Goal: Task Accomplishment & Management: Use online tool/utility

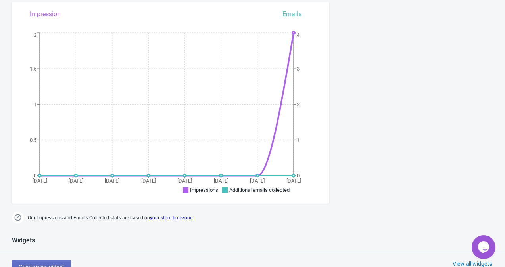
scroll to position [109, 0]
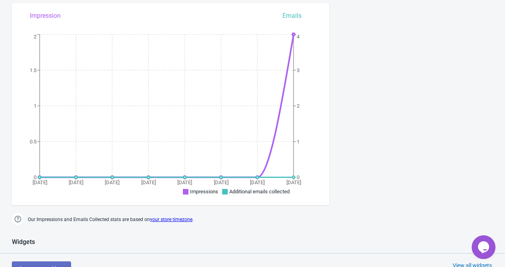
click at [302, 14] on div "[DATE] [DATE] [DATE] [DATE] [DATE] Aug [DATE] Aug 12 0 0.5 1 1.5 2 0 1 2 3 4 Im…" at bounding box center [170, 94] width 317 height 167
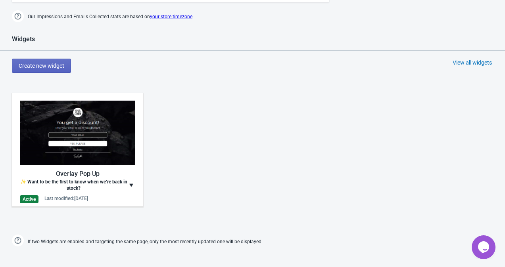
scroll to position [314, 0]
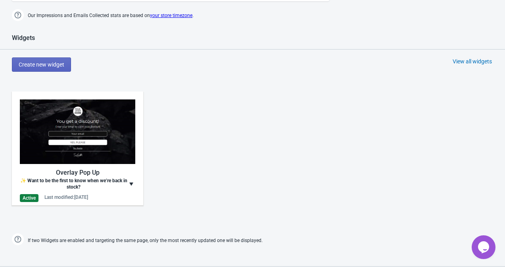
click at [134, 183] on img at bounding box center [131, 184] width 8 height 13
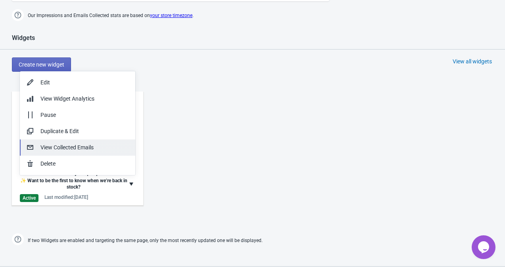
click at [126, 150] on div "View Collected Emails" at bounding box center [84, 148] width 88 height 8
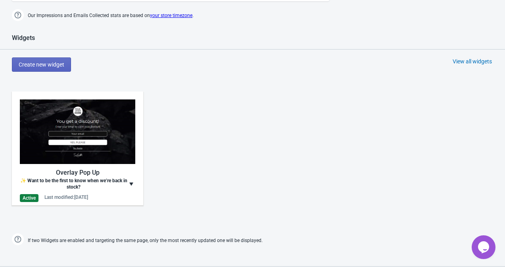
scroll to position [8, 0]
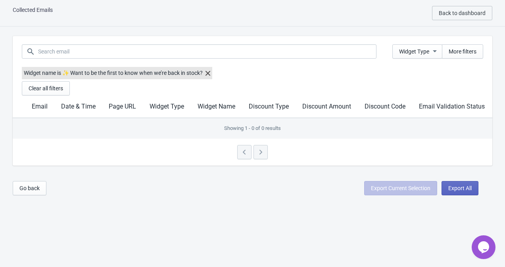
click at [44, 116] on th "Email" at bounding box center [39, 107] width 29 height 23
click at [477, 16] on span "Back to dashboard" at bounding box center [462, 13] width 47 height 6
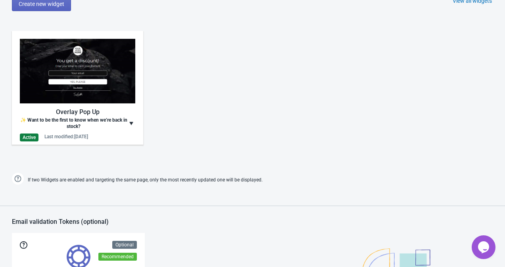
scroll to position [374, 0]
click at [130, 85] on img at bounding box center [77, 71] width 115 height 65
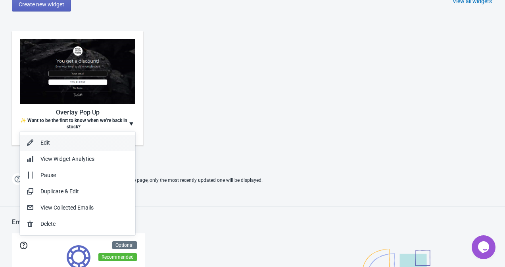
click at [105, 140] on div "Edit" at bounding box center [84, 143] width 88 height 8
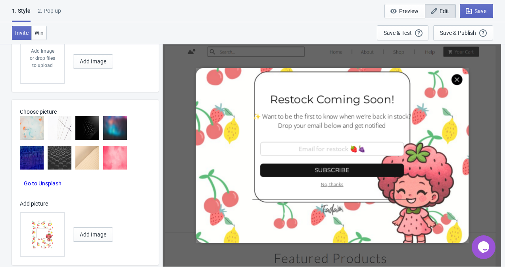
scroll to position [460, 0]
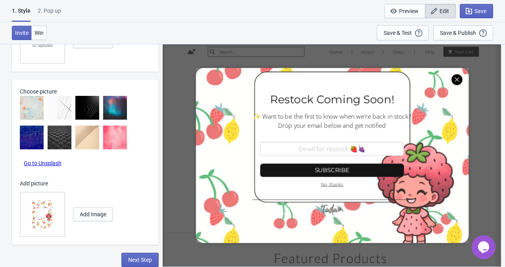
click at [59, 12] on div "2. Pop up" at bounding box center [49, 14] width 23 height 14
select select "homepageOnly"
select select "once"
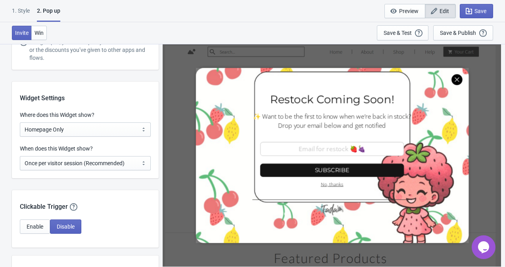
scroll to position [521, 0]
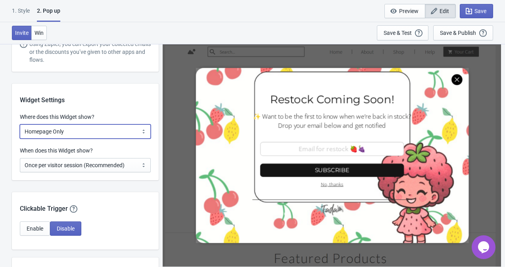
click at [40, 131] on select "All Pages All Product Pages All Blog Pages All Static Pages Specific Product(s)…" at bounding box center [85, 132] width 131 height 14
select select "all"
click at [20, 125] on select "All Pages All Product Pages All Blog Pages All Static Pages Specific Product(s)…" at bounding box center [85, 132] width 131 height 14
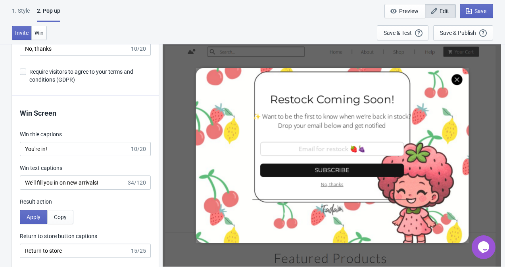
scroll to position [1602, 0]
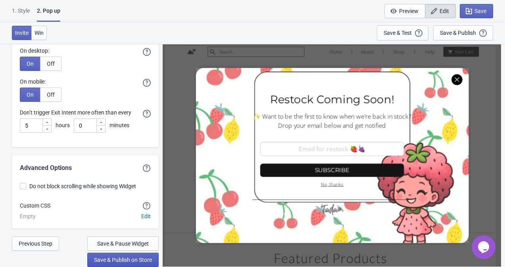
click at [151, 259] on span "Save & Publish on Store" at bounding box center [123, 260] width 58 height 6
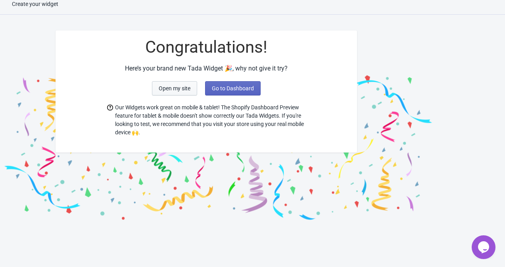
click at [182, 90] on span "Open my site" at bounding box center [175, 88] width 32 height 6
click at [223, 89] on span "Go to Dashboard" at bounding box center [233, 88] width 42 height 6
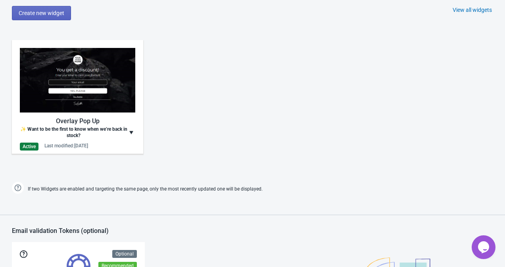
scroll to position [366, 0]
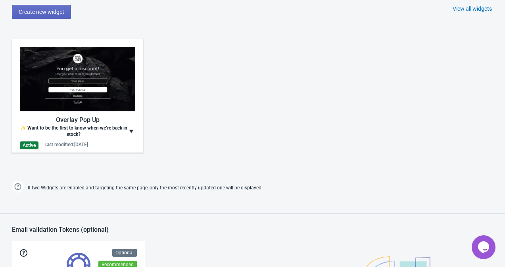
click at [128, 128] on img at bounding box center [131, 131] width 8 height 13
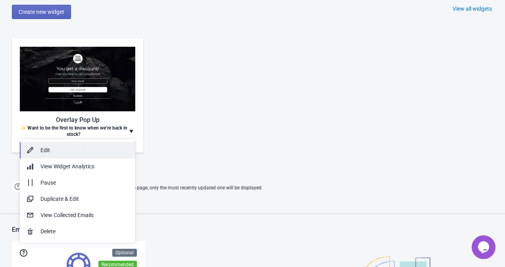
click at [109, 148] on div "Edit" at bounding box center [84, 150] width 88 height 8
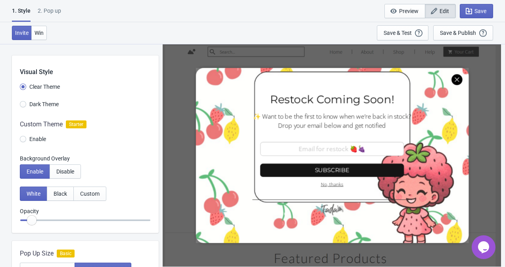
click at [47, 10] on div "2. Pop up" at bounding box center [49, 14] width 23 height 14
select select "once"
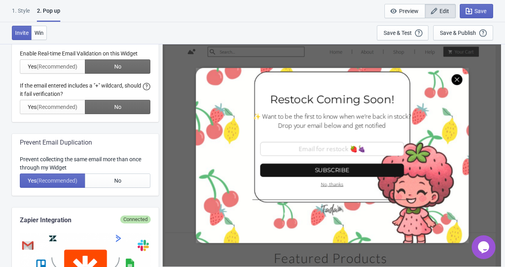
scroll to position [208, 0]
click at [37, 107] on div at bounding box center [85, 81] width 131 height 65
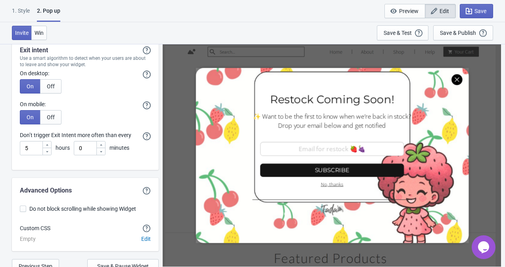
scroll to position [1583, 0]
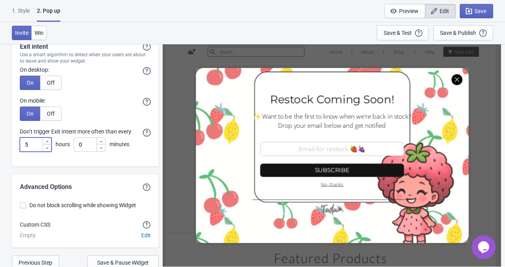
click at [31, 146] on input "5" at bounding box center [31, 145] width 22 height 14
click at [86, 140] on input "0" at bounding box center [85, 145] width 22 height 14
click at [27, 144] on input "5" at bounding box center [31, 145] width 22 height 14
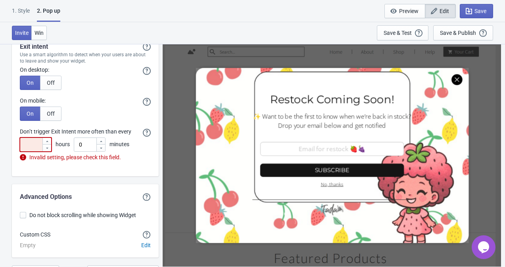
type input "3"
click at [87, 144] on input "0" at bounding box center [85, 145] width 22 height 14
type input "3"
click at [30, 148] on input "number" at bounding box center [31, 145] width 22 height 14
type input "1"
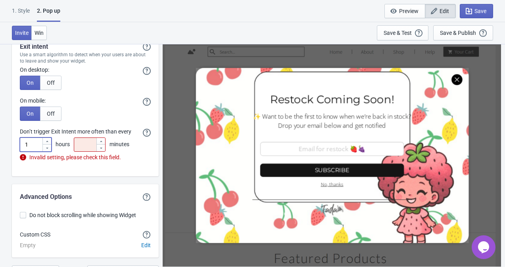
click at [84, 145] on input "number" at bounding box center [85, 145] width 22 height 14
type input "0"
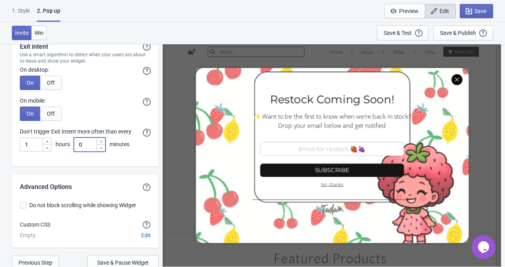
click at [63, 175] on div "Advanced Options Do not block scrolling while showing Widget Custom CSS Empty E…" at bounding box center [85, 211] width 147 height 73
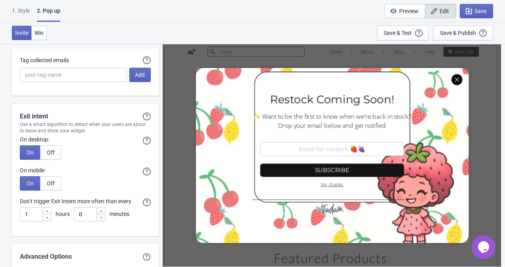
scroll to position [1602, 0]
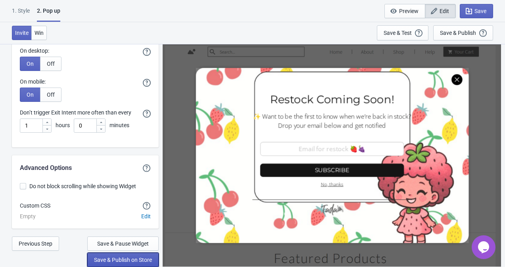
click at [107, 253] on button "Save & Publish on Store" at bounding box center [122, 260] width 71 height 14
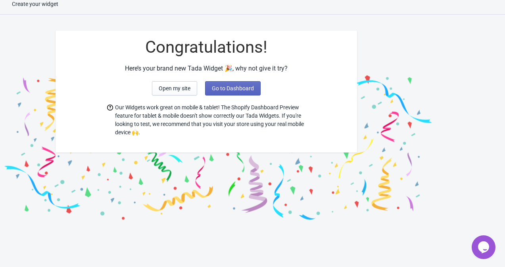
scroll to position [8, 0]
